Goal: Task Accomplishment & Management: Use online tool/utility

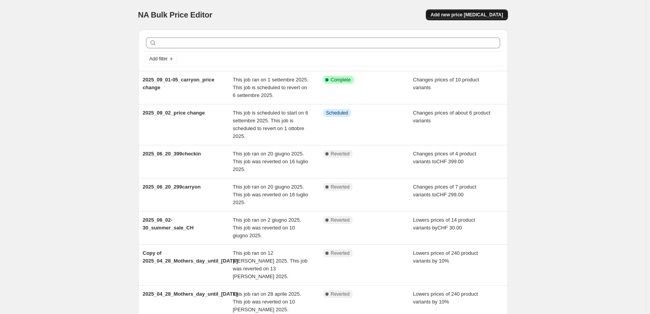
click at [469, 12] on span "Add new price change job" at bounding box center [467, 15] width 72 height 6
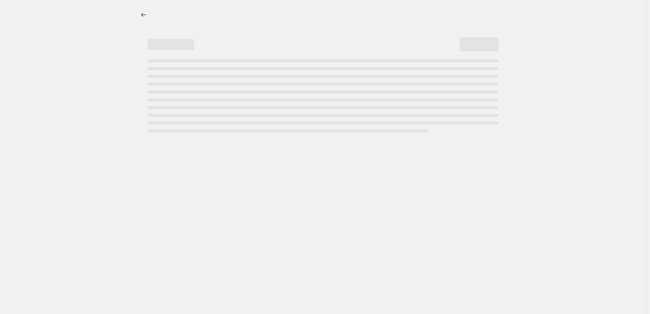
select select "percentage"
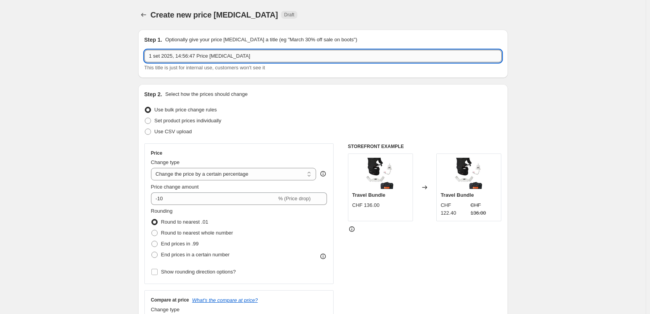
click at [177, 54] on input "1 set 2025, 14:56:47 Price change job" at bounding box center [322, 56] width 357 height 12
drag, startPoint x: 264, startPoint y: 57, endPoint x: 93, endPoint y: 45, distance: 172.1
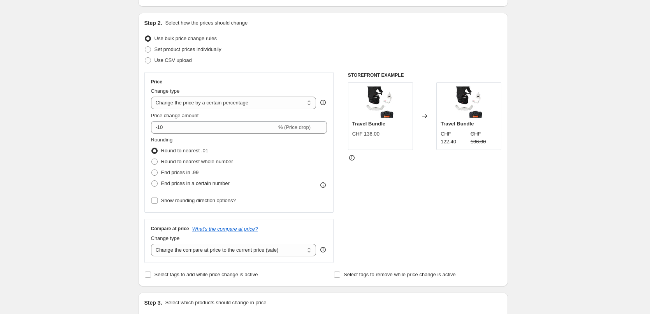
scroll to position [78, 0]
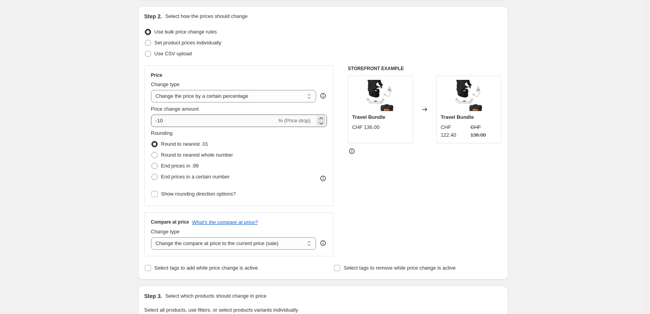
type input "2025_12_02-05_back,bag,carriers"
click at [190, 120] on input "-10" at bounding box center [214, 120] width 126 height 12
type input "-1"
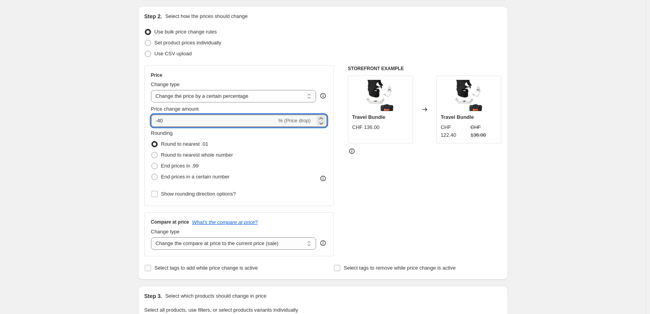
type input "-40"
click at [436, 191] on div "STOREFRONT EXAMPLE Travel Bundle CHF 136.00 Changed to Travel Bundle CHF 122.40…" at bounding box center [425, 160] width 154 height 191
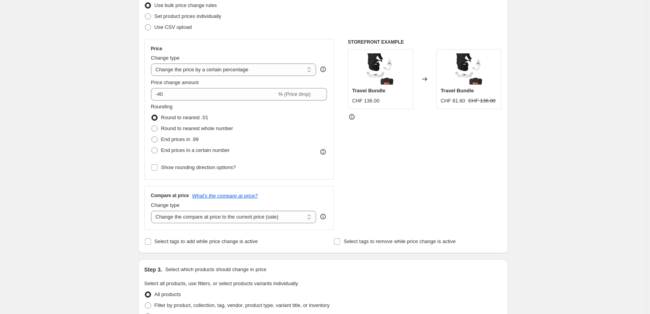
scroll to position [117, 0]
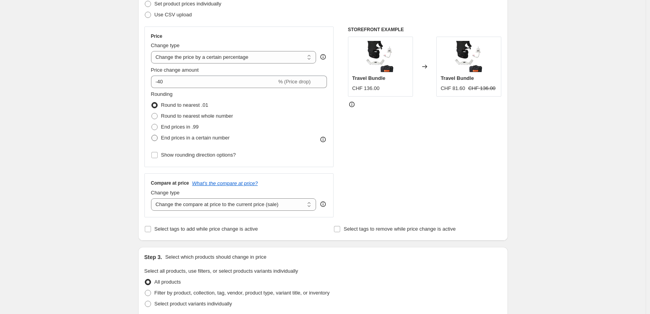
click at [169, 135] on span "End prices in a certain number" at bounding box center [195, 138] width 69 height 6
click at [152, 135] on input "End prices in a certain number" at bounding box center [151, 135] width 0 height 0
radio input "true"
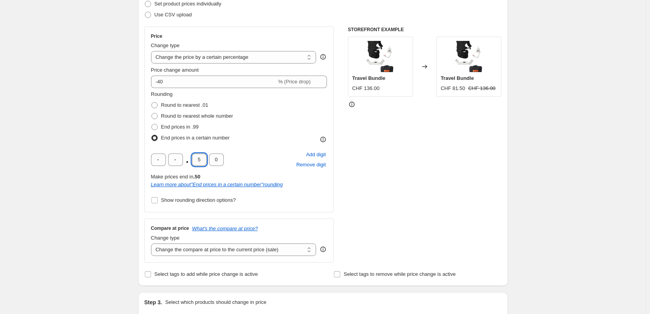
click at [204, 159] on input "5" at bounding box center [199, 159] width 15 height 12
type input "0"
click at [278, 125] on div "Rounding Round to nearest .01 Round to nearest whole number End prices in .99 E…" at bounding box center [239, 116] width 176 height 53
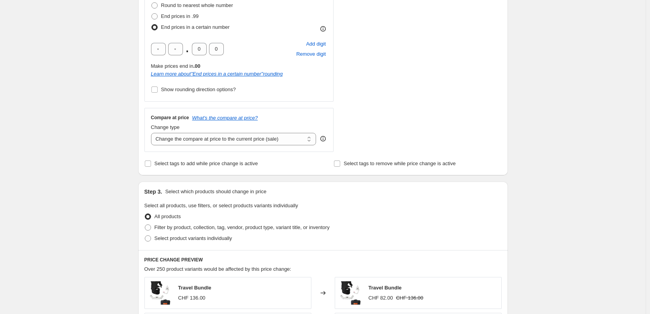
scroll to position [234, 0]
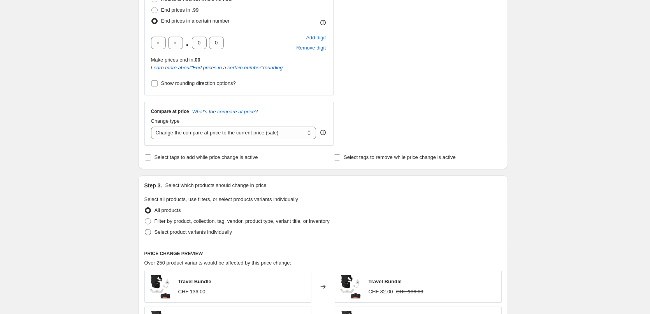
click at [171, 234] on span "Select product variants individually" at bounding box center [193, 232] width 77 height 6
click at [145, 229] on input "Select product variants individually" at bounding box center [145, 229] width 0 height 0
radio input "true"
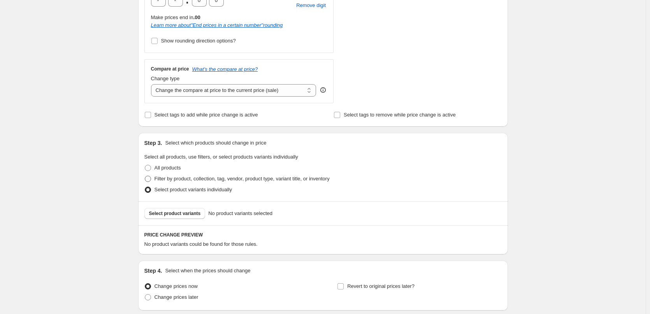
scroll to position [311, 0]
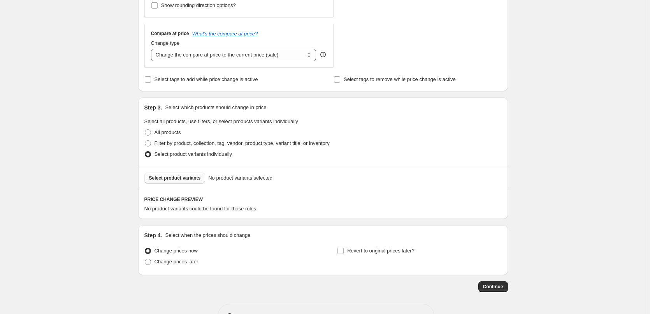
click at [168, 178] on span "Select product variants" at bounding box center [175, 178] width 52 height 6
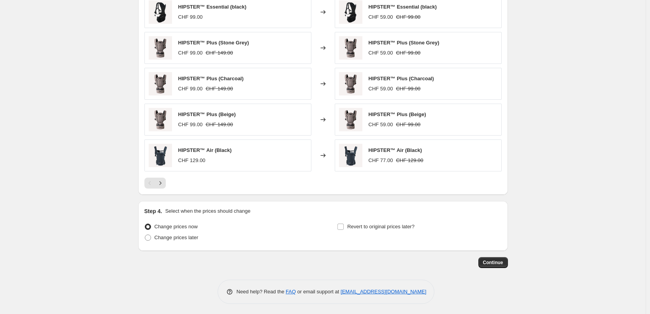
scroll to position [534, 0]
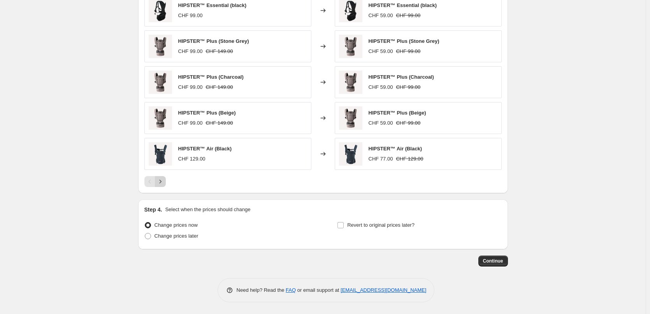
click at [164, 185] on icon "Next" at bounding box center [160, 182] width 8 height 8
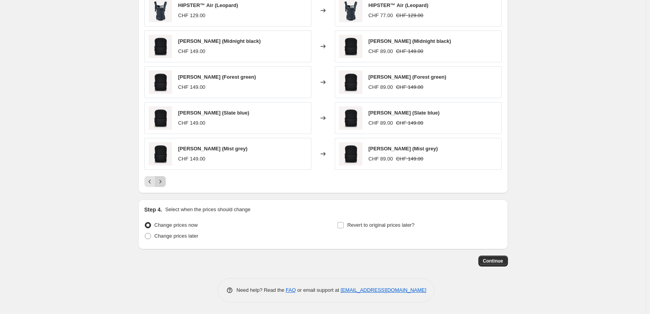
click at [164, 185] on icon "Next" at bounding box center [160, 182] width 8 height 8
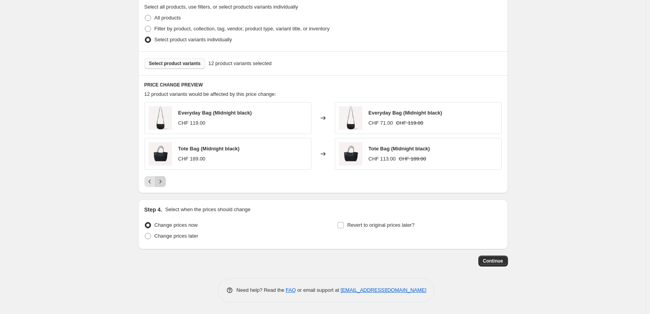
scroll to position [426, 0]
click at [344, 225] on input "Revert to original prices later?" at bounding box center [341, 225] width 6 height 6
checkbox input "true"
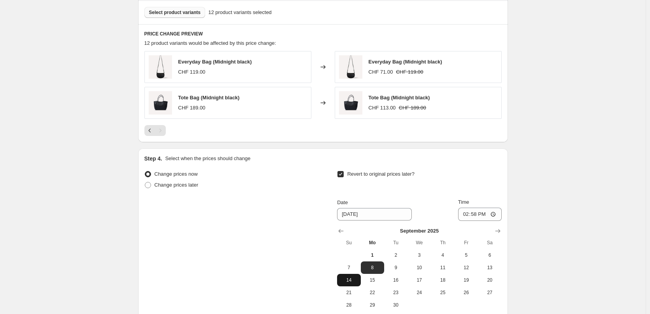
scroll to position [543, 0]
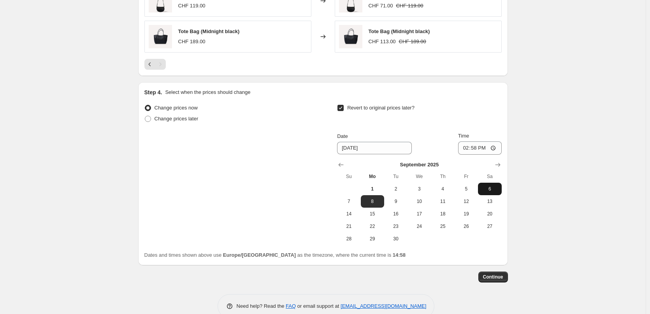
click at [495, 188] on span "6" at bounding box center [489, 189] width 17 height 6
type input "9/6/2025"
click at [477, 146] on input "14:58" at bounding box center [480, 147] width 44 height 13
type input "00:30"
click at [492, 114] on div "Revert to original prices later?" at bounding box center [419, 113] width 164 height 23
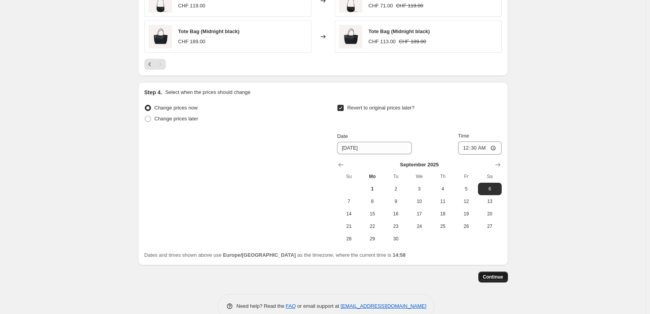
click at [496, 275] on span "Continue" at bounding box center [493, 277] width 20 height 6
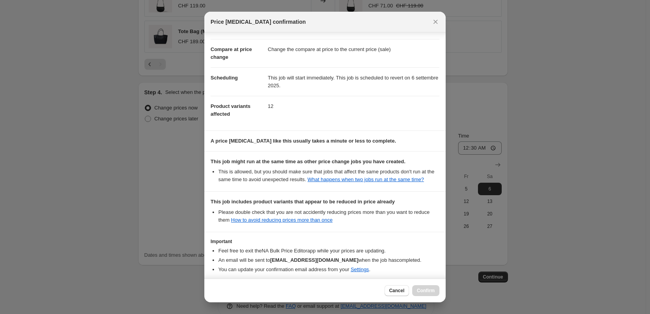
scroll to position [70, 0]
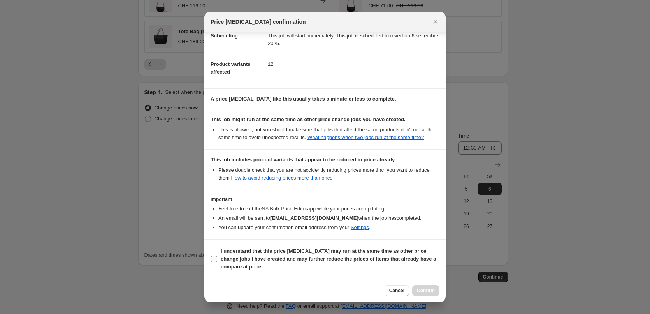
click at [213, 258] on input "I understand that this price change job may run at the same time as other price…" at bounding box center [214, 259] width 6 height 6
checkbox input "true"
click at [437, 290] on button "Confirm" at bounding box center [425, 290] width 27 height 11
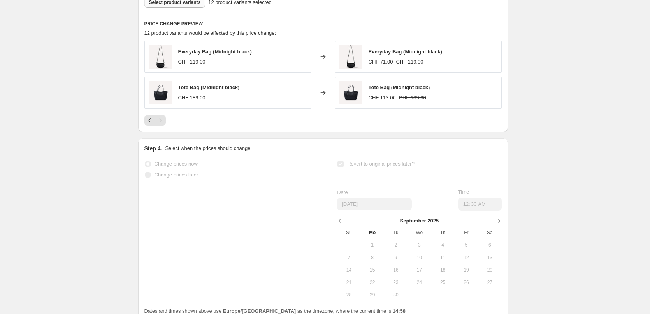
scroll to position [563, 0]
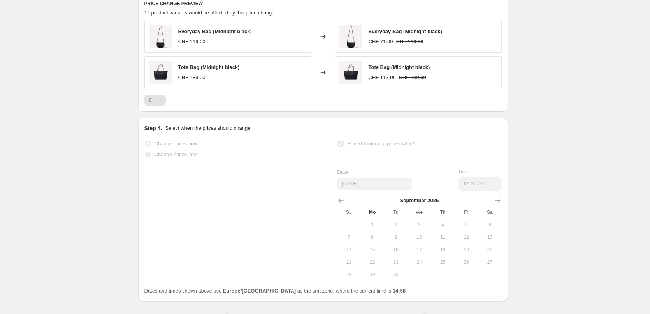
select select "percentage"
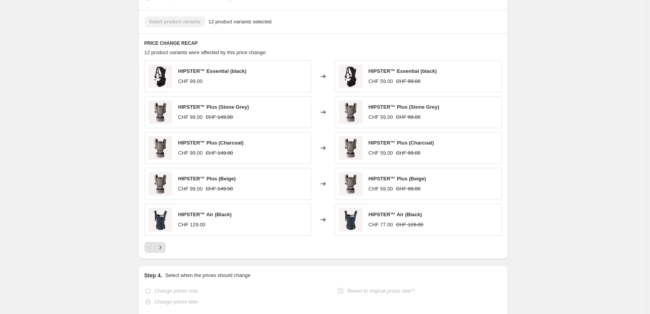
scroll to position [0, 0]
